Goal: Transaction & Acquisition: Purchase product/service

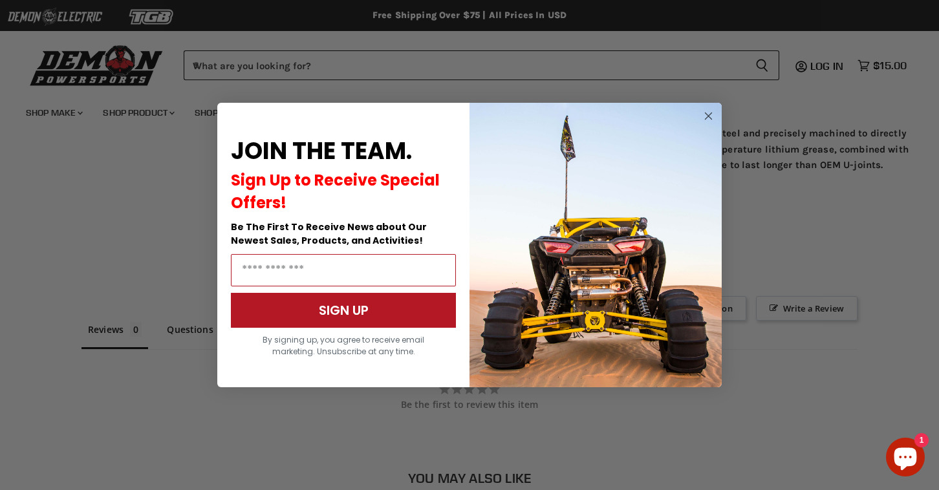
scroll to position [980, 0]
